Goal: Task Accomplishment & Management: Use online tool/utility

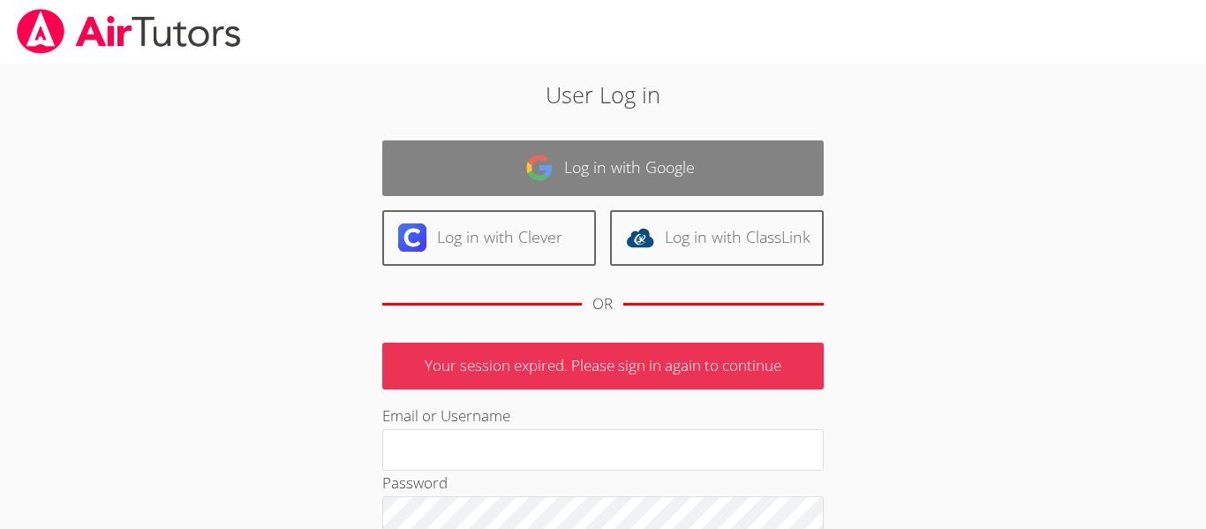
click at [573, 158] on link "Log in with Google" at bounding box center [602, 168] width 441 height 56
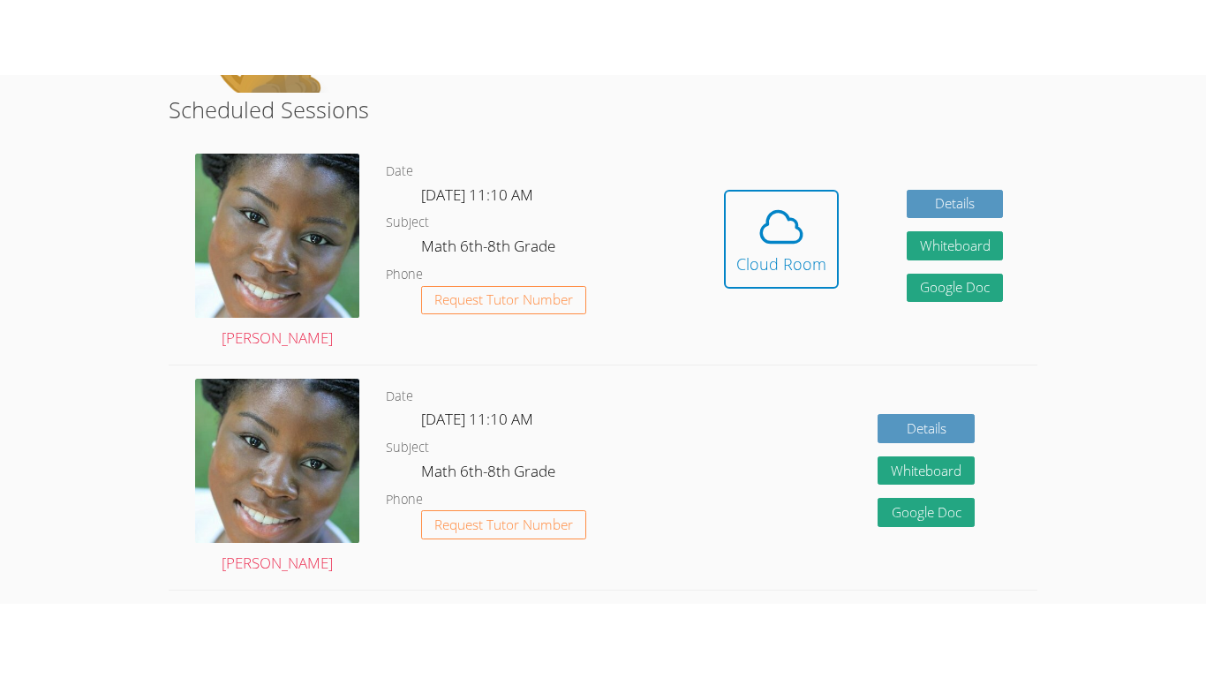
scroll to position [329, 0]
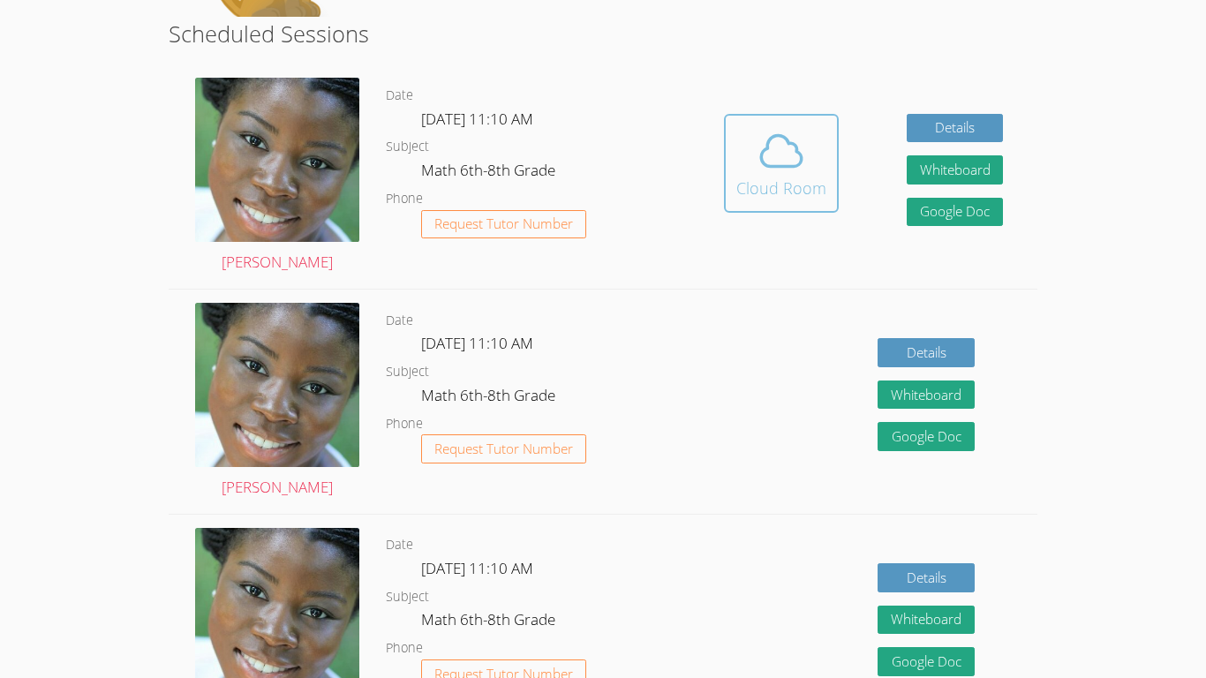
click at [809, 191] on div "Cloud Room" at bounding box center [781, 188] width 90 height 25
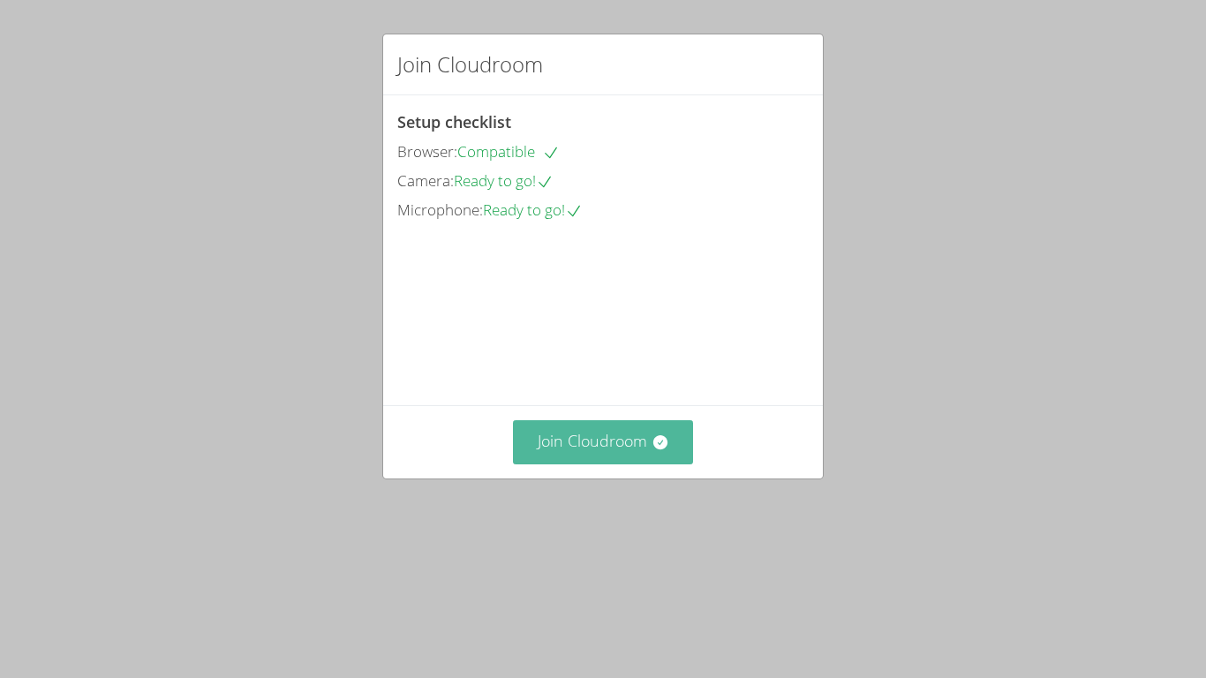
click at [636, 464] on button "Join Cloudroom" at bounding box center [603, 441] width 181 height 43
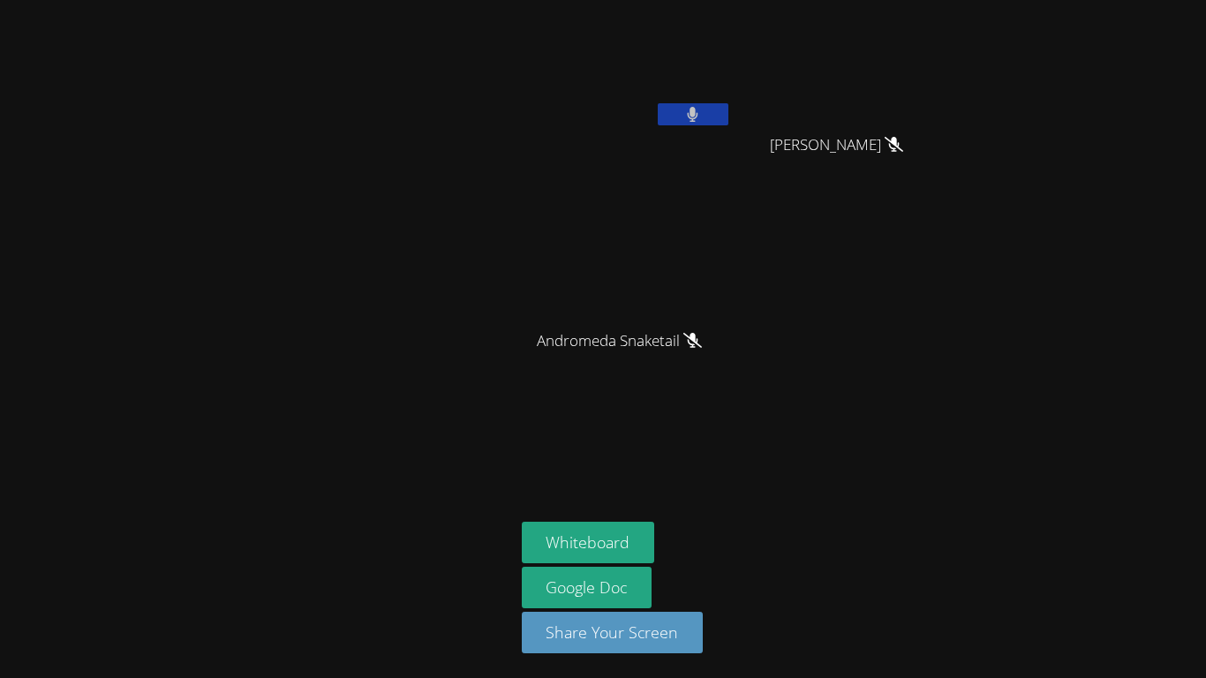
click at [683, 109] on button at bounding box center [693, 114] width 71 height 22
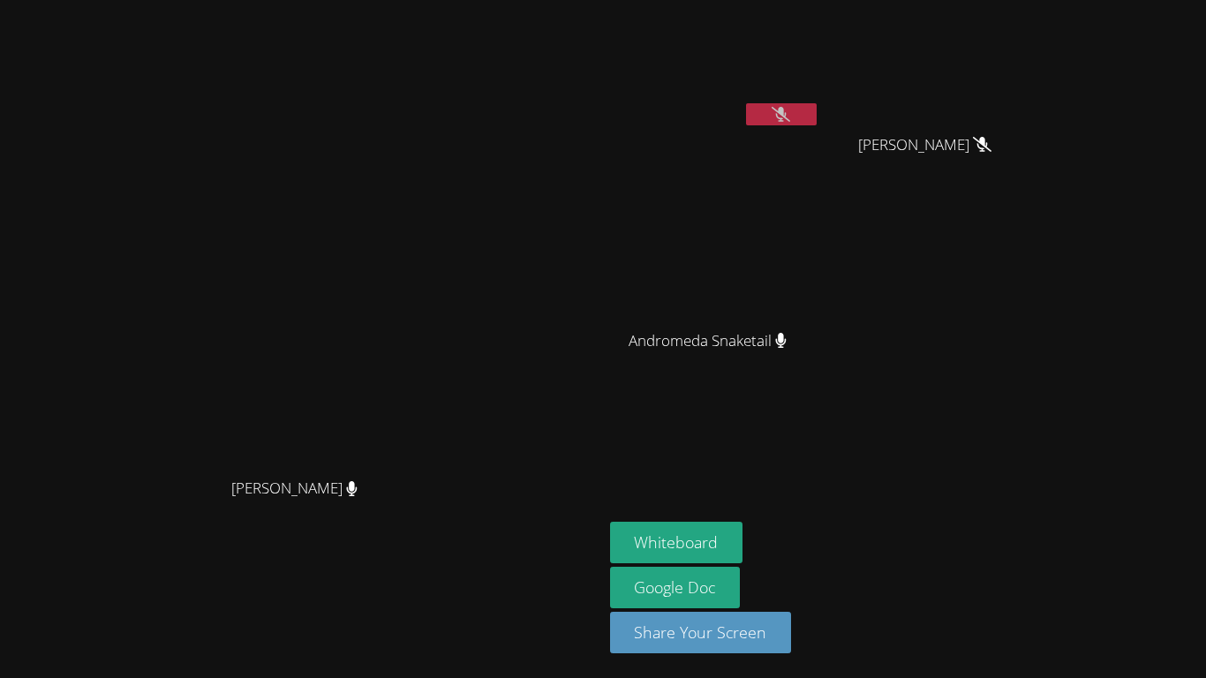
click at [790, 117] on icon at bounding box center [781, 114] width 19 height 15
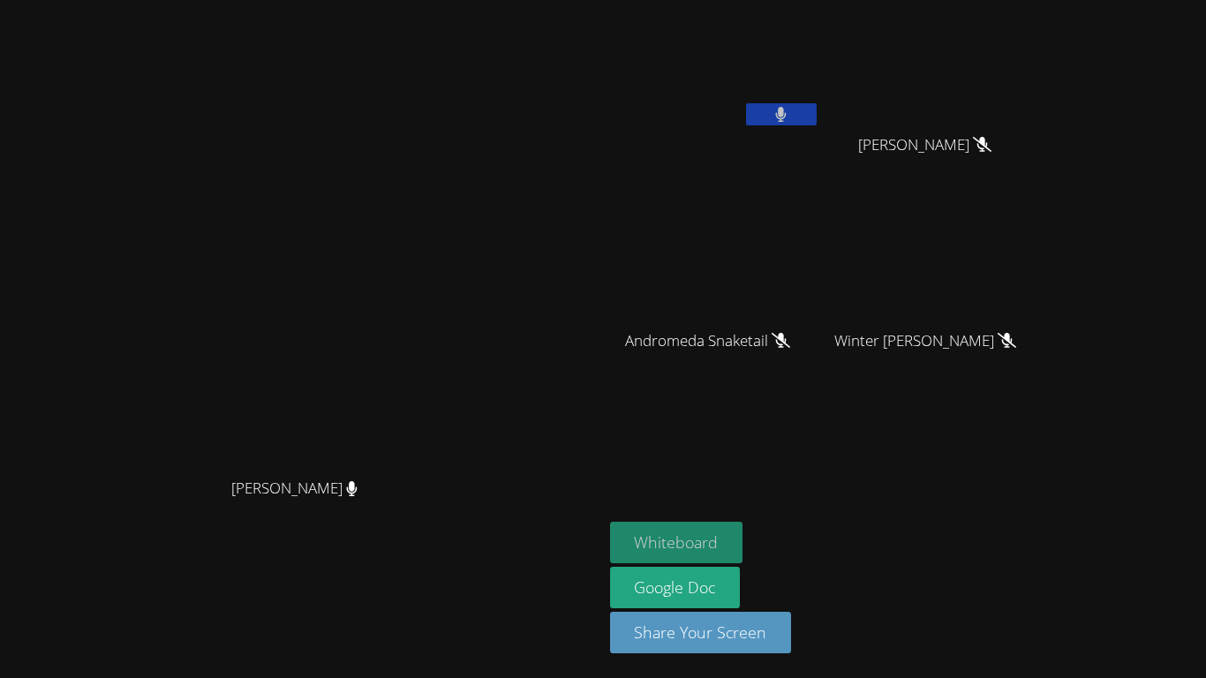
click at [743, 532] on button "Whiteboard" at bounding box center [676, 543] width 133 height 42
click at [817, 125] on button at bounding box center [781, 114] width 71 height 22
click at [787, 110] on icon at bounding box center [781, 114] width 11 height 15
click at [817, 117] on button at bounding box center [781, 114] width 71 height 22
click at [817, 109] on button at bounding box center [781, 114] width 71 height 22
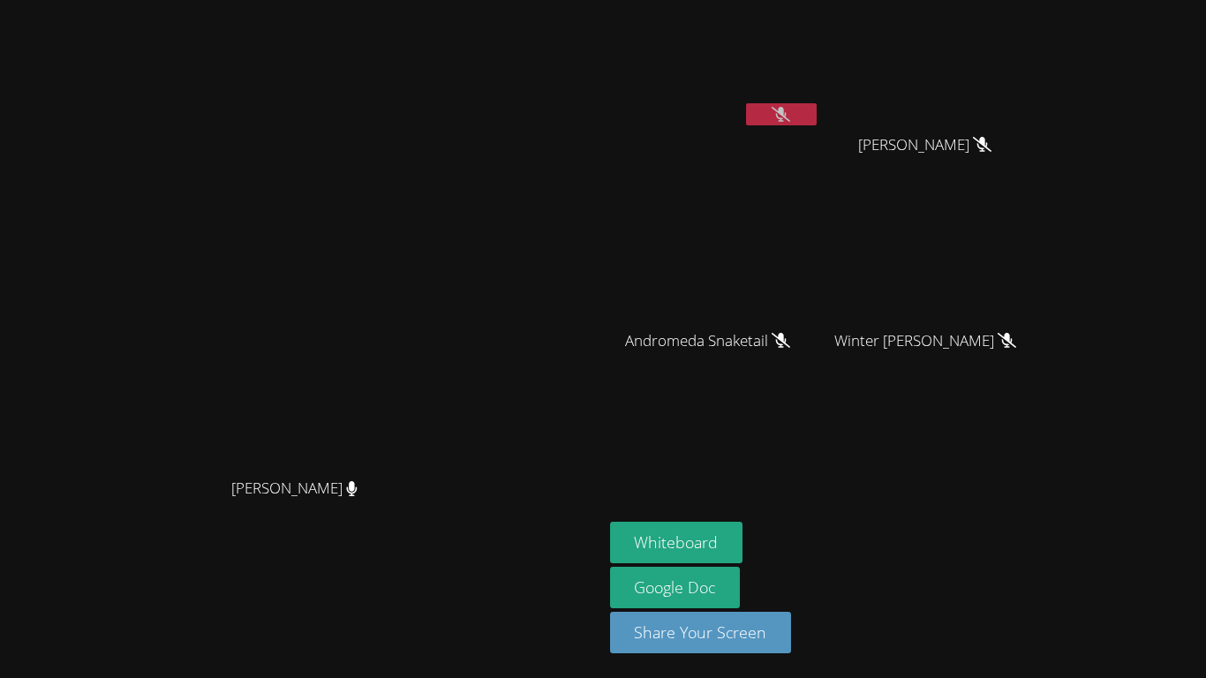
click at [790, 111] on icon at bounding box center [781, 114] width 19 height 15
click at [817, 113] on button at bounding box center [781, 114] width 71 height 22
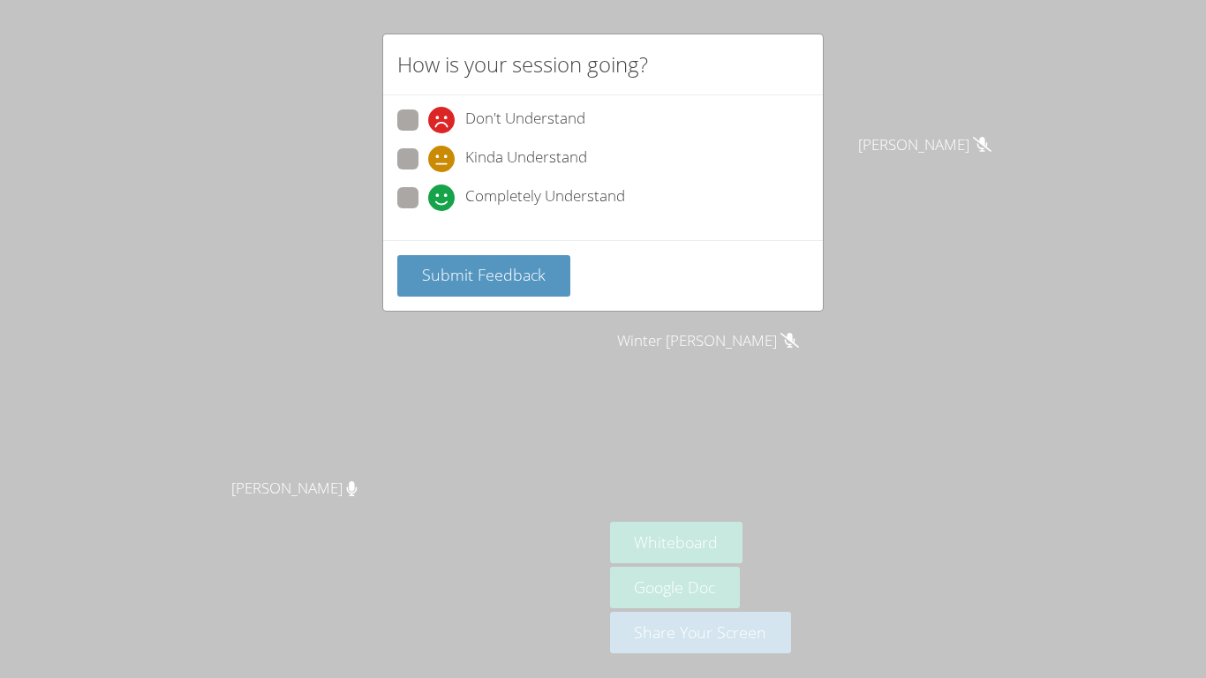
click at [428, 211] on span at bounding box center [428, 211] width 0 height 0
click at [428, 189] on input "Completely Understand" at bounding box center [435, 194] width 15 height 15
radio input "true"
click at [463, 264] on span "Submit Feedback" at bounding box center [484, 274] width 124 height 21
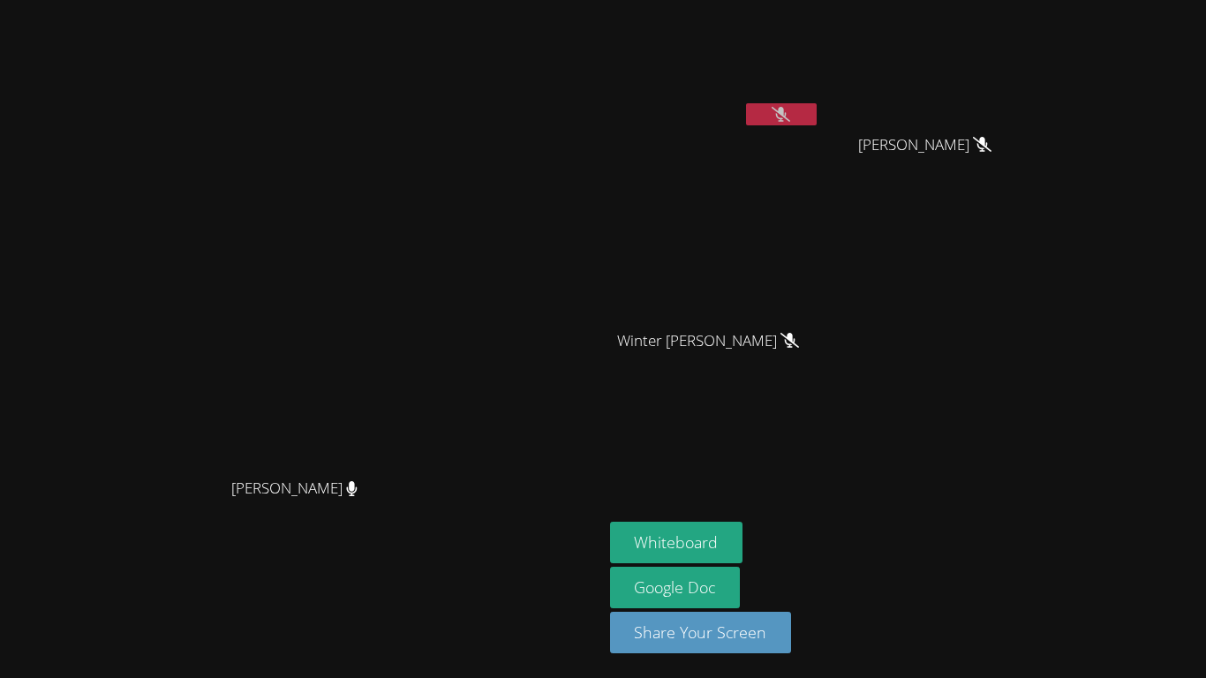
click at [790, 116] on icon at bounding box center [781, 114] width 19 height 15
